Goal: Information Seeking & Learning: Learn about a topic

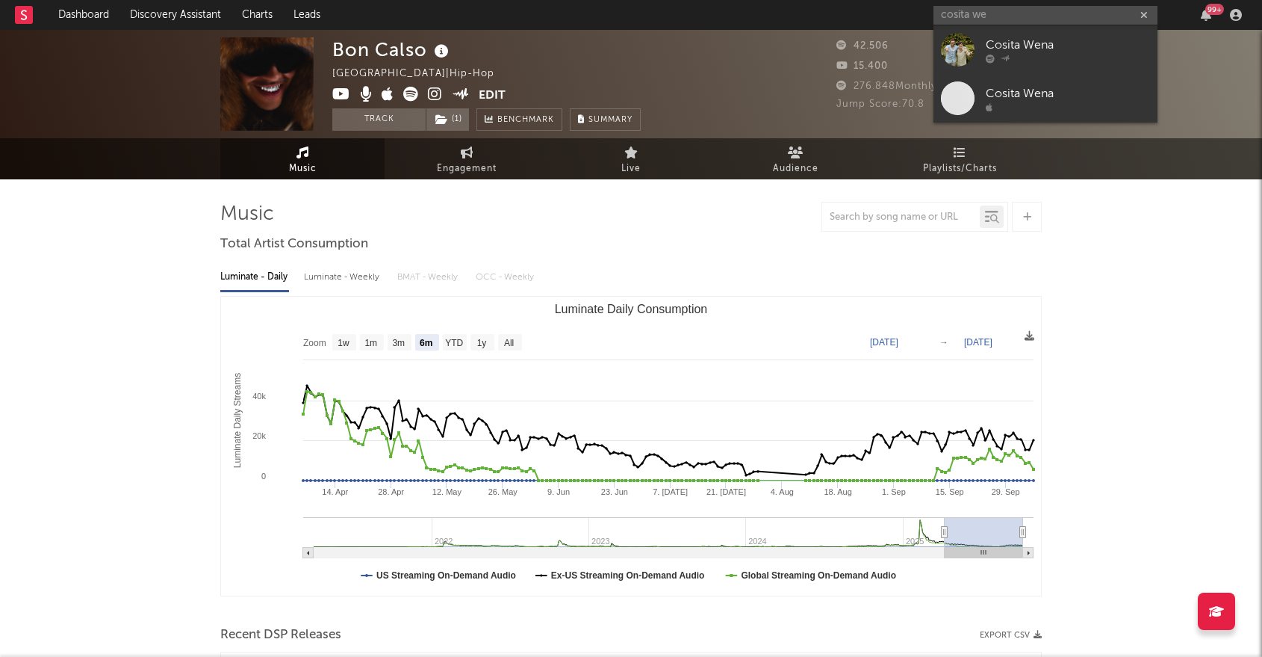
select select "6m"
type input "cosita we"
click at [1013, 46] on div "Cosita Wena" at bounding box center [1068, 45] width 164 height 18
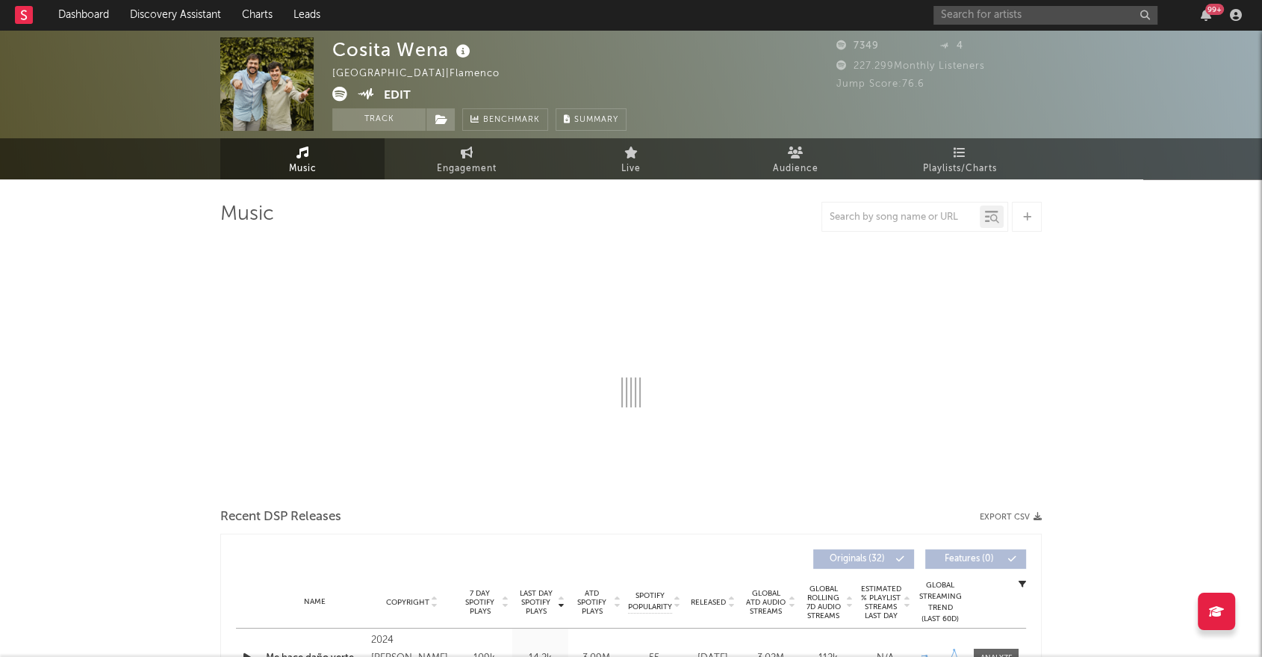
select select "1w"
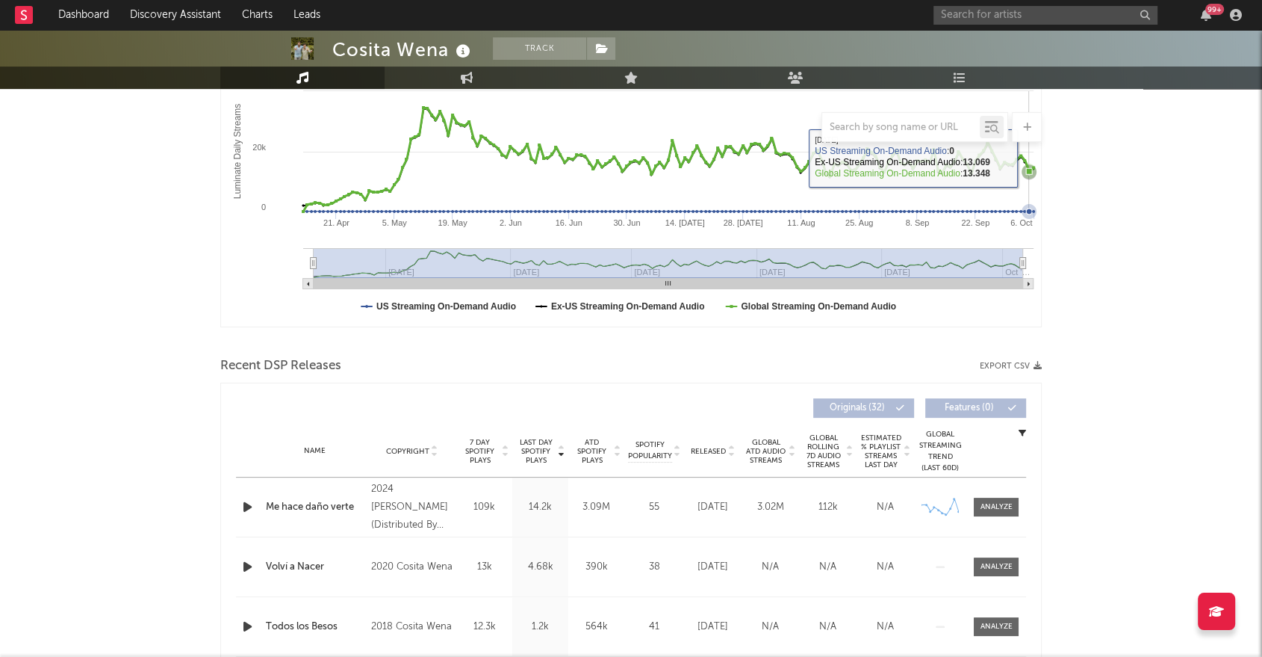
scroll to position [272, 0]
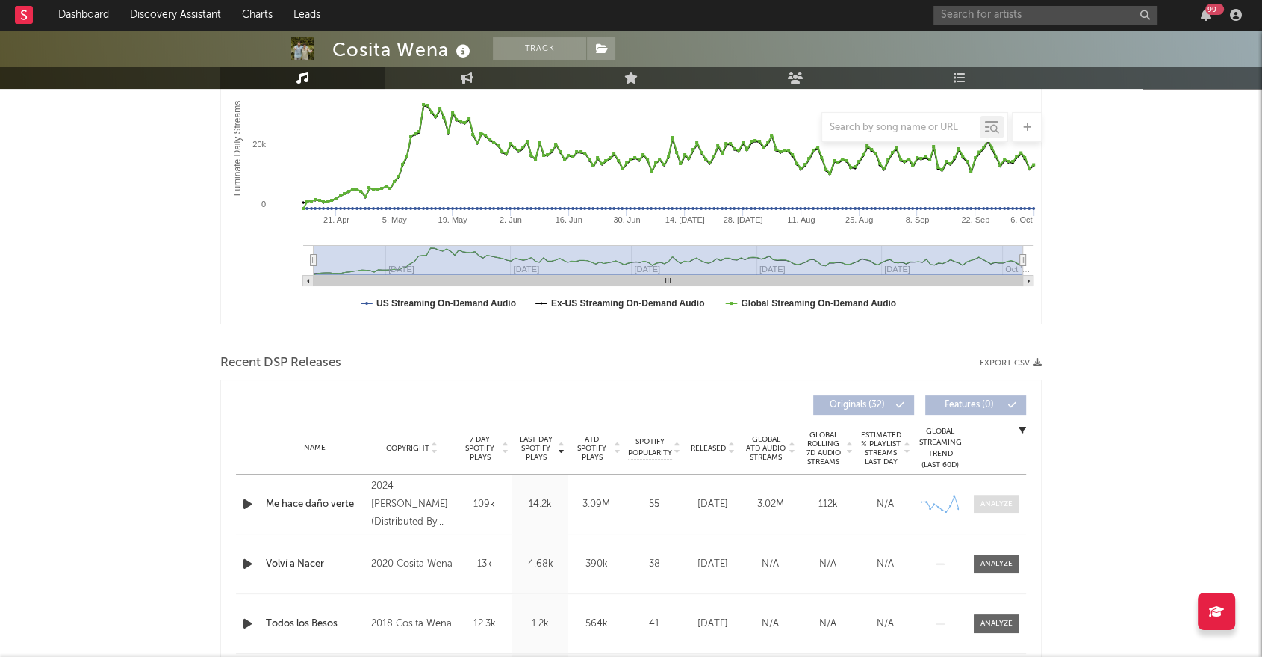
click at [987, 501] on div at bounding box center [997, 503] width 32 height 11
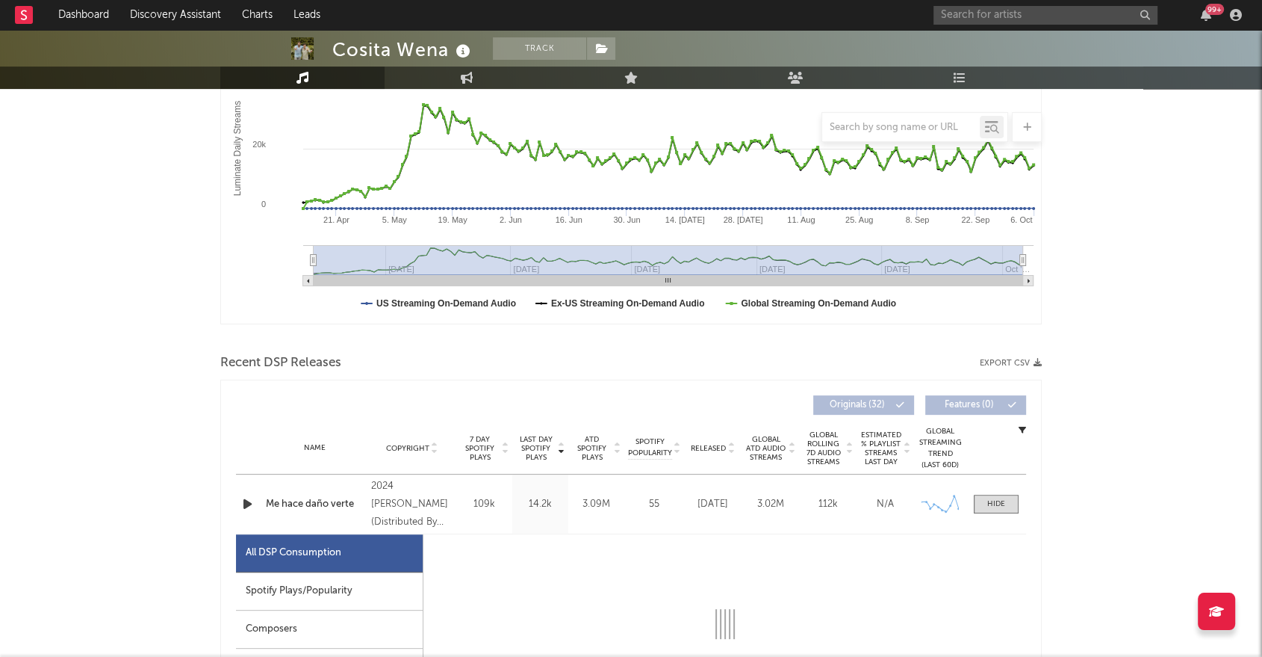
select select "1w"
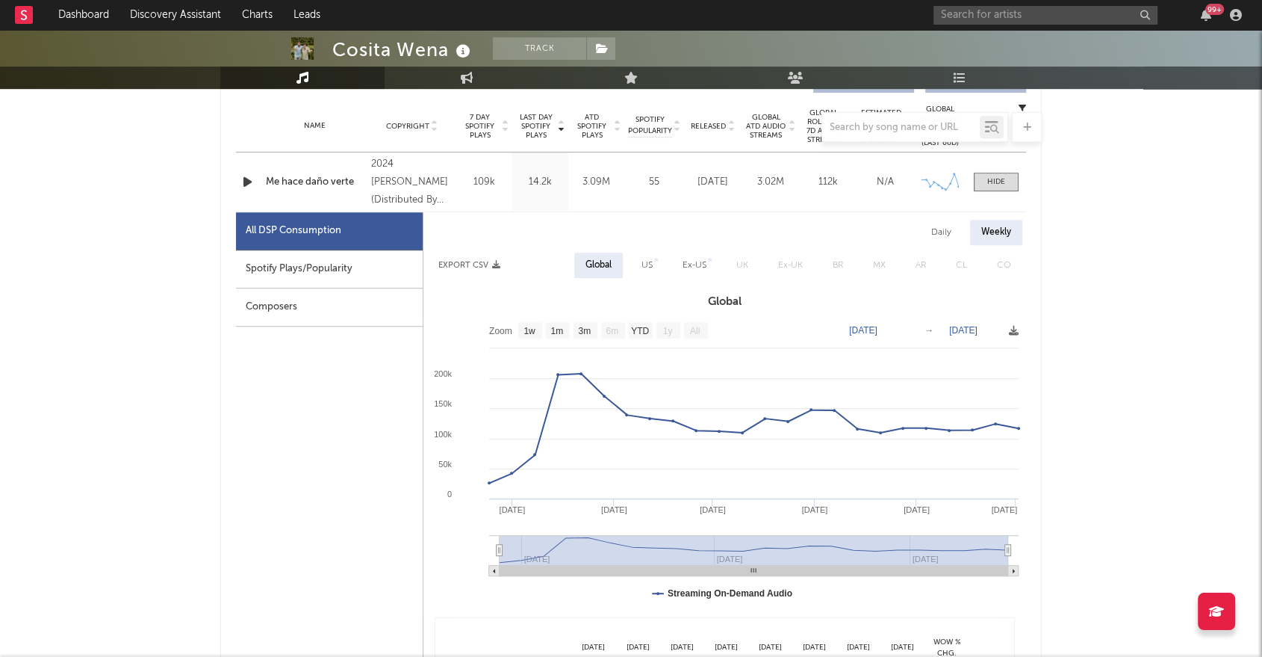
scroll to position [595, 0]
